Goal: Task Accomplishment & Management: Manage account settings

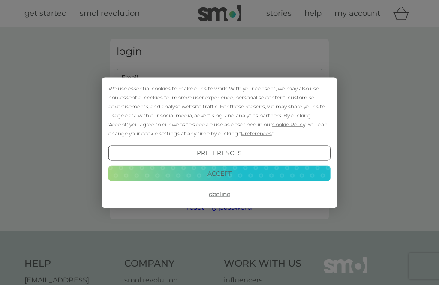
click at [220, 197] on button "Decline" at bounding box center [220, 194] width 222 height 15
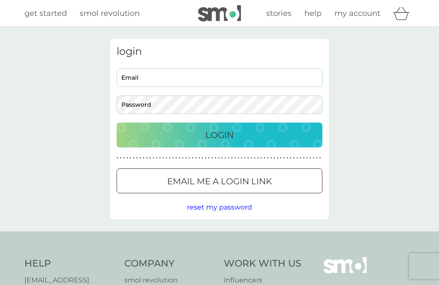
click at [229, 77] on input "Email" at bounding box center [220, 78] width 206 height 18
type input "nicolajlewis@sky.com"
click at [220, 135] on button "Login" at bounding box center [220, 135] width 206 height 25
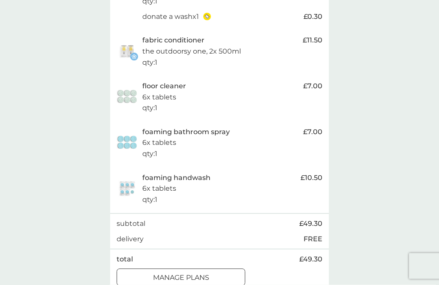
scroll to position [273, 0]
click at [209, 272] on p "manage plans" at bounding box center [181, 277] width 56 height 11
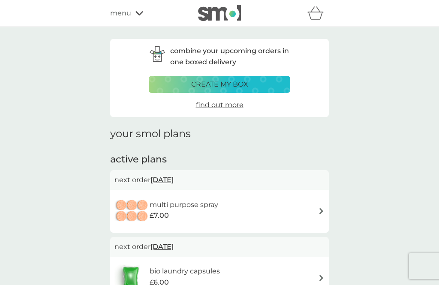
click at [313, 209] on div "multi purpose spray £7.00" at bounding box center [220, 212] width 210 height 30
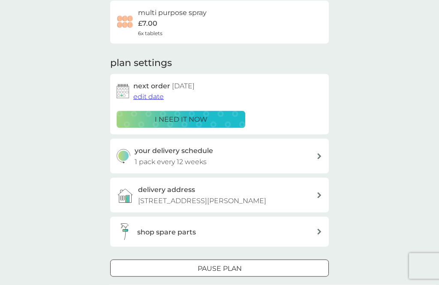
scroll to position [71, 0]
click at [272, 263] on div "Pause plan" at bounding box center [220, 268] width 218 height 11
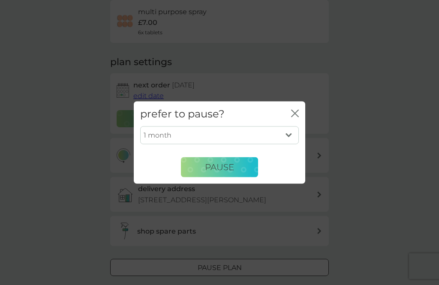
click at [290, 145] on select "1 month 2 months 3 months 4 months 5 months 6 months" at bounding box center [219, 136] width 159 height 18
select select "2"
click at [242, 178] on button "Pause" at bounding box center [219, 167] width 77 height 21
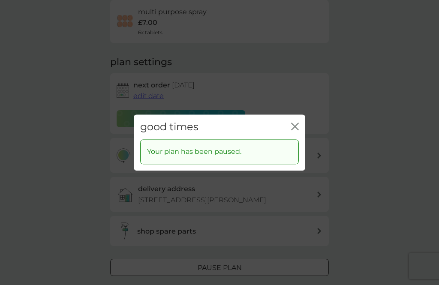
click at [297, 130] on icon "close" at bounding box center [296, 126] width 3 height 7
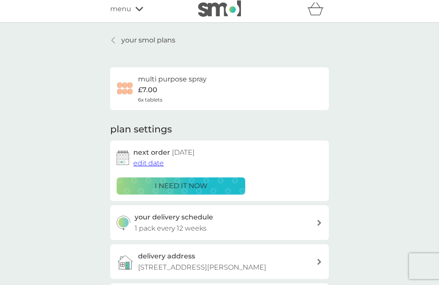
scroll to position [4, 0]
click at [124, 40] on p "your smol plans" at bounding box center [148, 40] width 54 height 11
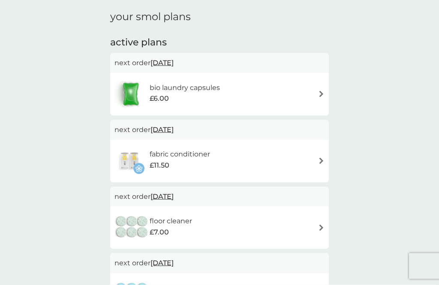
scroll to position [118, 0]
click at [318, 160] on img at bounding box center [321, 160] width 6 height 6
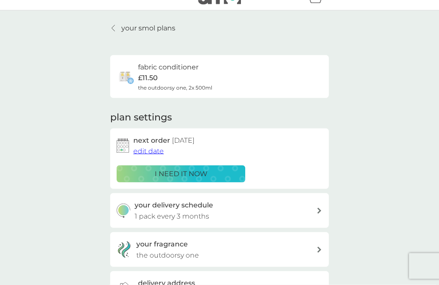
scroll to position [17, 0]
click at [152, 153] on span "edit date" at bounding box center [148, 151] width 30 height 8
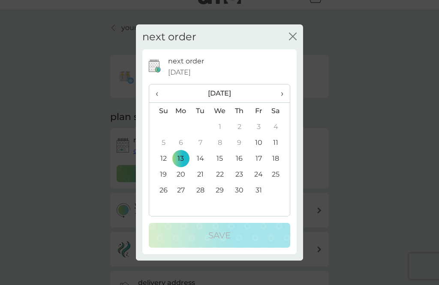
click at [280, 103] on span "›" at bounding box center [279, 94] width 9 height 18
click at [240, 166] on td "13" at bounding box center [239, 159] width 19 height 16
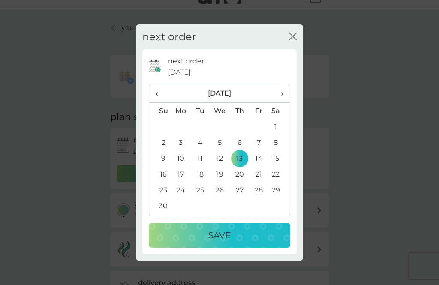
click at [239, 242] on div "Save" at bounding box center [219, 236] width 124 height 14
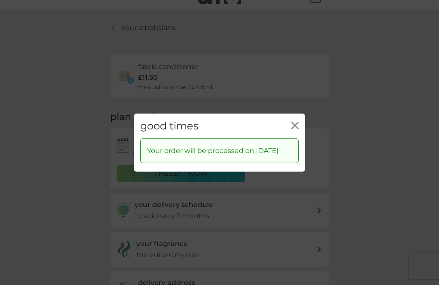
click at [299, 128] on div "good times close" at bounding box center [220, 125] width 172 height 25
click at [295, 129] on icon "close" at bounding box center [295, 125] width 8 height 8
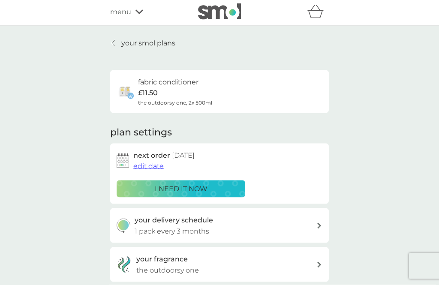
scroll to position [2, 0]
click at [154, 45] on p "your smol plans" at bounding box center [148, 42] width 54 height 11
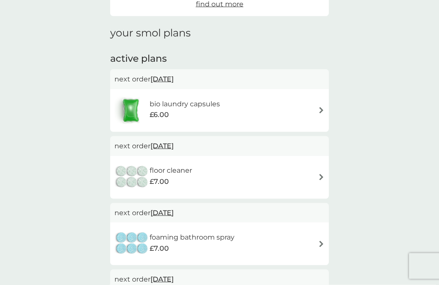
scroll to position [101, 0]
click at [321, 174] on img at bounding box center [321, 177] width 6 height 6
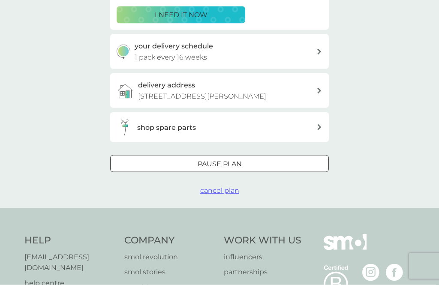
click at [287, 159] on div "Pause plan" at bounding box center [220, 164] width 218 height 11
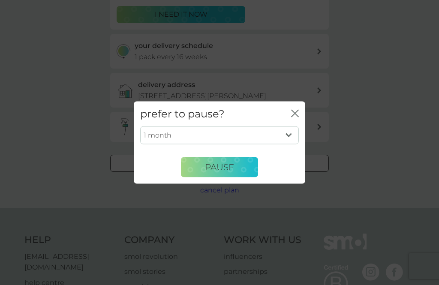
click at [288, 145] on select "1 month 2 months 3 months 4 months 5 months 6 months" at bounding box center [219, 136] width 159 height 18
select select "2"
click at [233, 173] on span "Pause" at bounding box center [219, 167] width 29 height 10
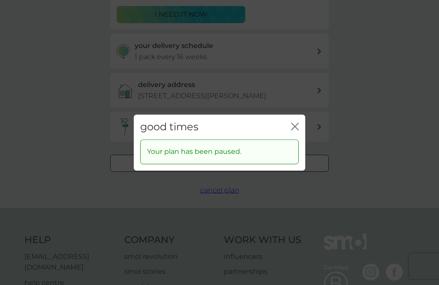
click at [293, 130] on icon "close" at bounding box center [295, 127] width 8 height 8
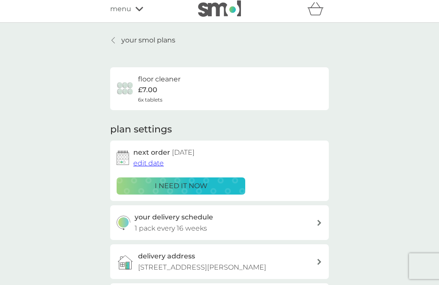
scroll to position [0, 0]
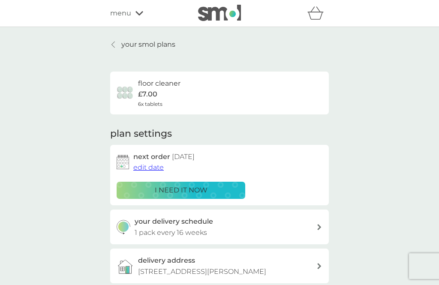
click at [136, 49] on p "your smol plans" at bounding box center [148, 44] width 54 height 11
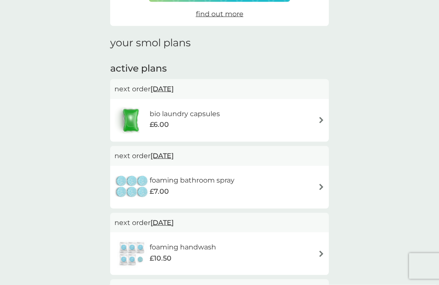
scroll to position [92, 0]
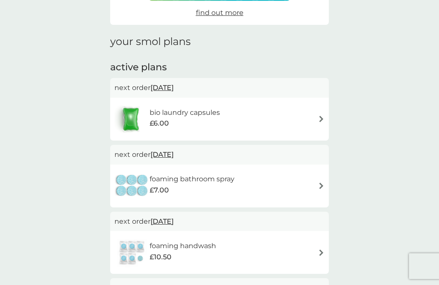
click at [317, 193] on div "foaming bathroom spray £7.00" at bounding box center [220, 186] width 210 height 30
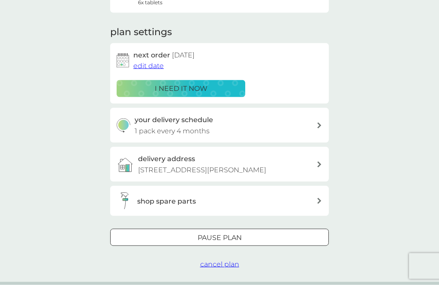
scroll to position [163, 0]
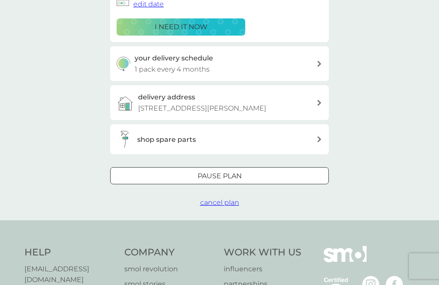
click at [289, 172] on div "Pause plan" at bounding box center [220, 176] width 218 height 11
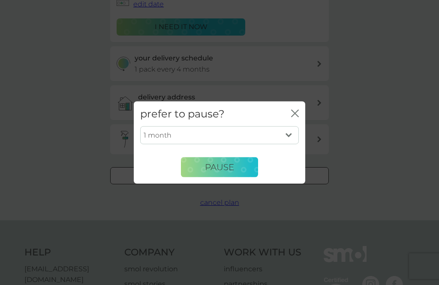
click at [292, 145] on select "1 month 2 months 3 months 4 months 5 months 6 months" at bounding box center [219, 136] width 159 height 18
select select "2"
click at [246, 178] on button "Pause" at bounding box center [219, 167] width 77 height 21
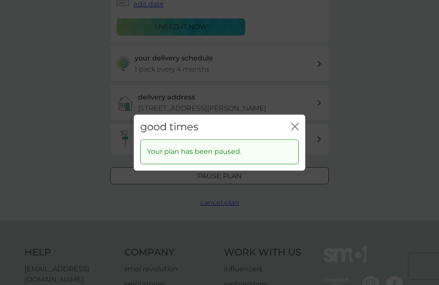
click at [298, 130] on icon "close" at bounding box center [295, 127] width 8 height 8
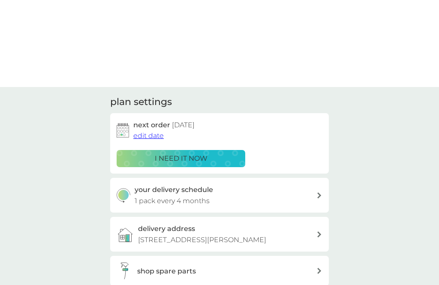
scroll to position [0, 0]
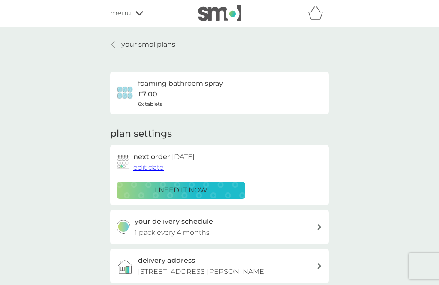
click at [154, 46] on p "your smol plans" at bounding box center [148, 44] width 54 height 11
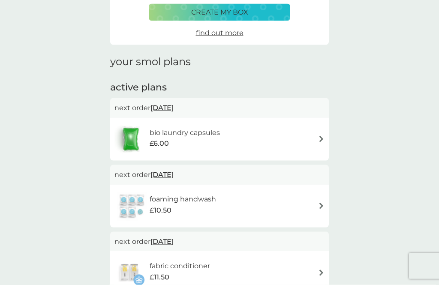
scroll to position [75, 0]
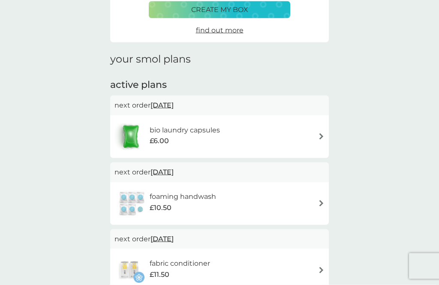
click at [319, 203] on img at bounding box center [321, 203] width 6 height 6
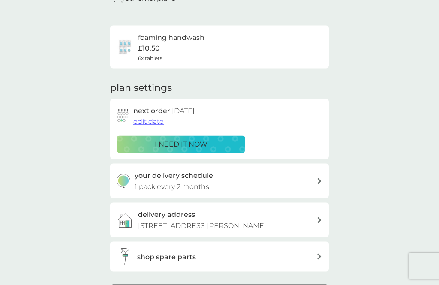
scroll to position [46, 0]
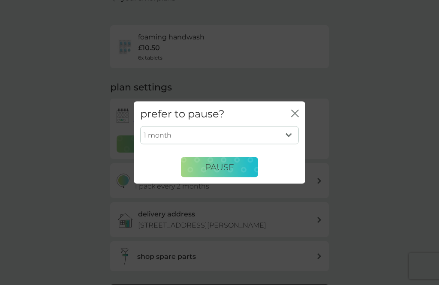
click at [236, 178] on button "Pause" at bounding box center [219, 167] width 77 height 21
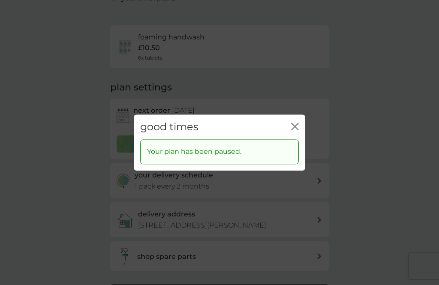
click at [294, 130] on icon "close" at bounding box center [295, 127] width 8 height 8
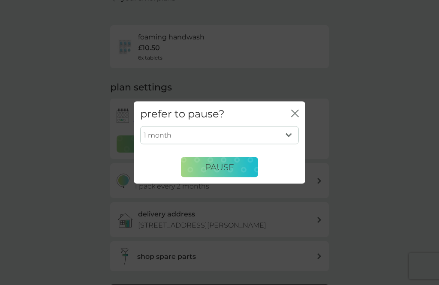
click at [290, 145] on select "1 month 2 months 3 months 4 months 5 months 6 months" at bounding box center [219, 136] width 159 height 18
select select "2"
click at [238, 178] on button "Pause" at bounding box center [219, 167] width 77 height 21
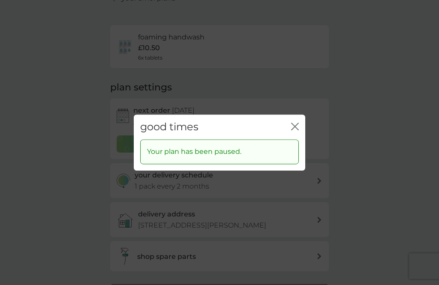
click at [298, 130] on icon "close" at bounding box center [295, 127] width 8 height 8
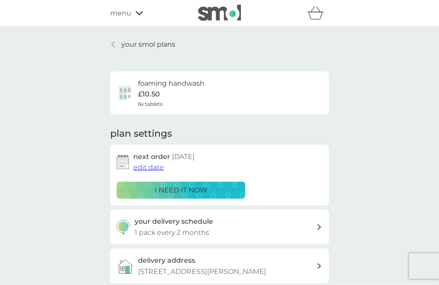
scroll to position [15, 0]
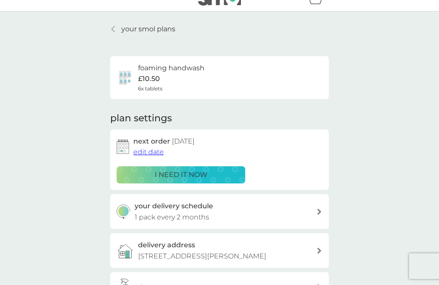
click at [147, 30] on p "your smol plans" at bounding box center [148, 29] width 54 height 11
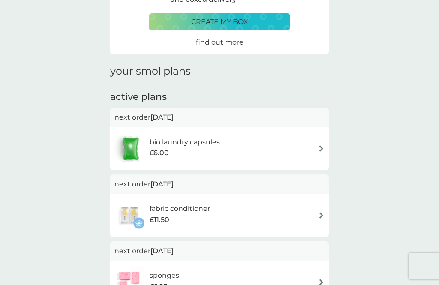
scroll to position [63, 0]
click at [289, 136] on div "bio laundry capsules £6.00" at bounding box center [220, 148] width 210 height 30
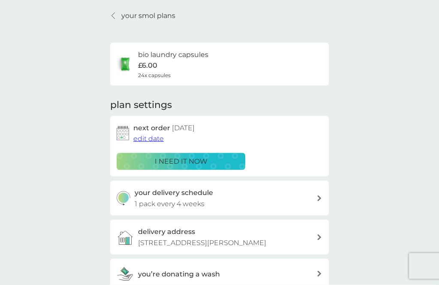
scroll to position [31, 0]
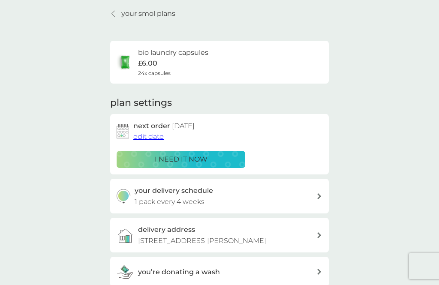
click at [316, 200] on div "your delivery schedule 1 pack every 4 weeks" at bounding box center [226, 196] width 182 height 22
select select "28"
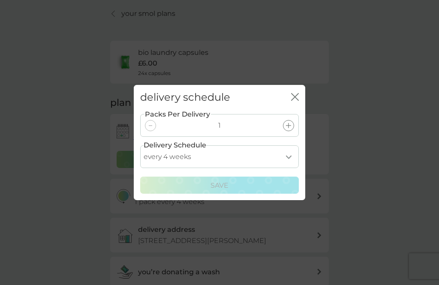
click at [292, 168] on select "every 1 week every 2 weeks every 3 weeks every 4 weeks every 5 weeks every 6 we…" at bounding box center [219, 156] width 159 height 23
click at [295, 101] on icon "close" at bounding box center [295, 97] width 8 height 8
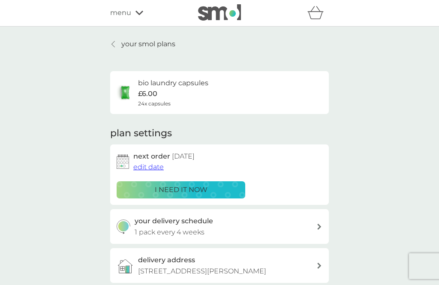
scroll to position [0, 0]
click at [142, 46] on p "your smol plans" at bounding box center [148, 44] width 54 height 11
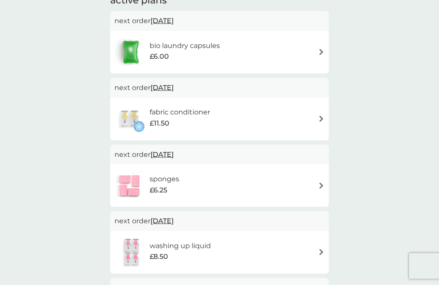
scroll to position [160, 0]
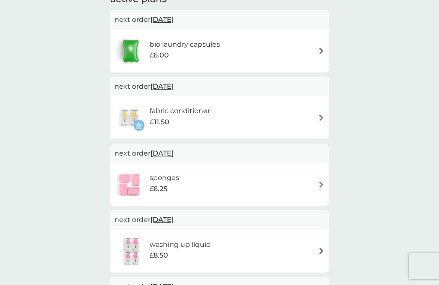
click at [317, 175] on div "sponges £6.25" at bounding box center [220, 184] width 210 height 30
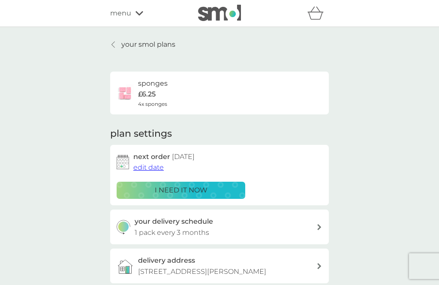
click at [154, 167] on span "edit date" at bounding box center [148, 167] width 30 height 8
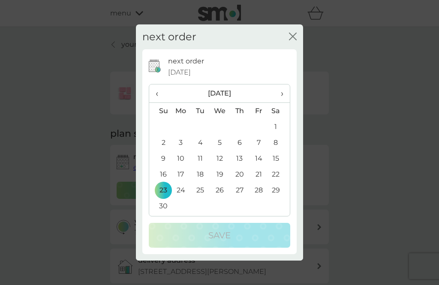
click at [238, 166] on td "13" at bounding box center [239, 159] width 19 height 16
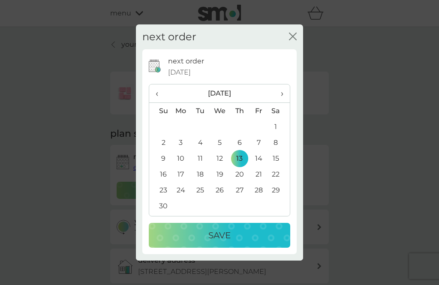
click at [262, 242] on div "Save" at bounding box center [219, 236] width 124 height 14
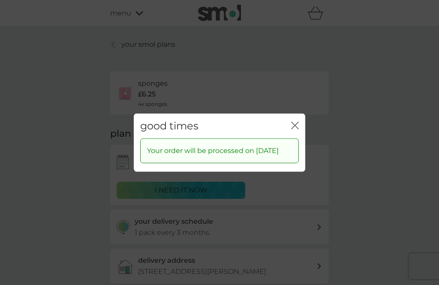
click at [297, 128] on div "good times close" at bounding box center [220, 125] width 172 height 25
click at [298, 129] on icon "close" at bounding box center [295, 125] width 8 height 8
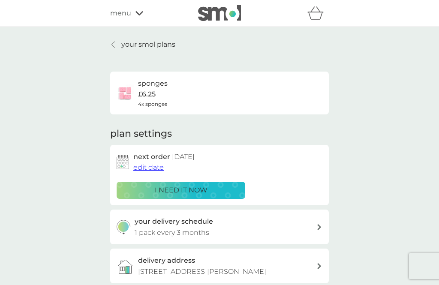
click at [118, 42] on link "your smol plans" at bounding box center [142, 44] width 65 height 11
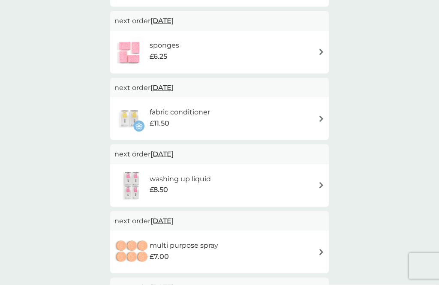
scroll to position [227, 0]
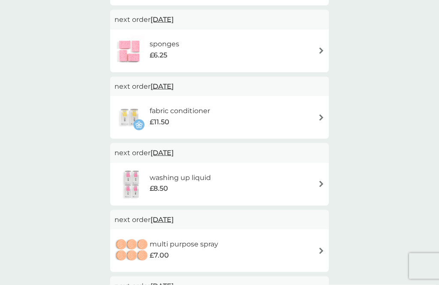
click at [312, 182] on div "washing up liquid £8.50" at bounding box center [220, 184] width 210 height 30
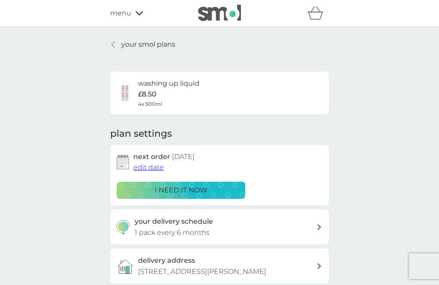
click at [148, 167] on span "edit date" at bounding box center [148, 167] width 30 height 8
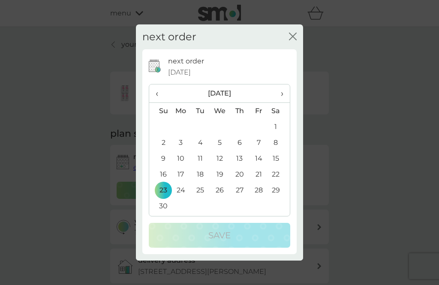
click at [239, 156] on td "13" at bounding box center [239, 159] width 19 height 16
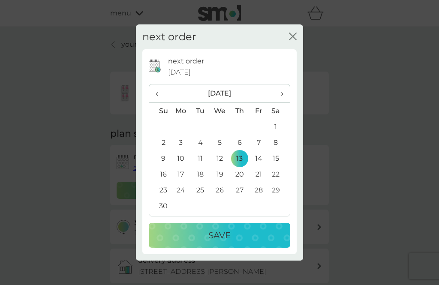
click at [255, 235] on div "Save" at bounding box center [219, 236] width 124 height 14
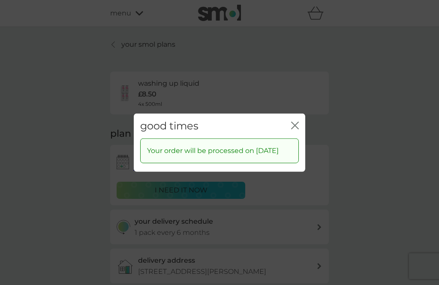
click at [297, 113] on div "good times close" at bounding box center [220, 125] width 172 height 25
click at [298, 121] on icon "close" at bounding box center [295, 125] width 8 height 8
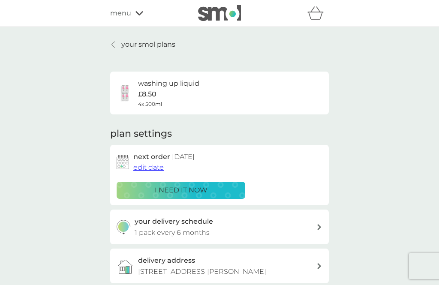
click at [137, 44] on p "your smol plans" at bounding box center [148, 44] width 54 height 11
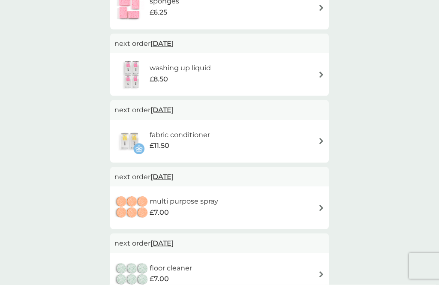
scroll to position [181, 0]
